Goal: Information Seeking & Learning: Learn about a topic

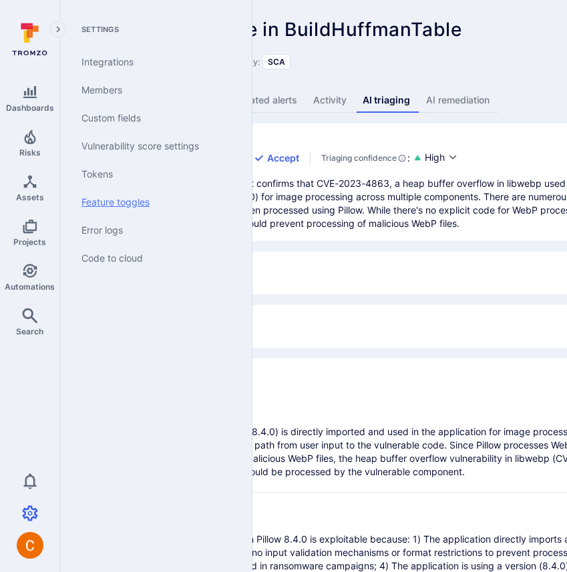
click at [136, 199] on link "Feature toggles" at bounding box center [153, 202] width 165 height 28
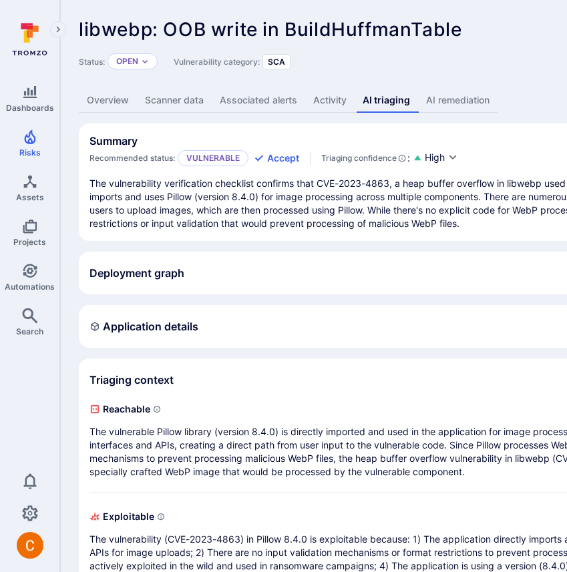
click at [358, 337] on div "Application details" at bounding box center [510, 326] width 843 height 21
click at [327, 337] on div "Application details" at bounding box center [510, 326] width 843 height 21
